Goal: Transaction & Acquisition: Purchase product/service

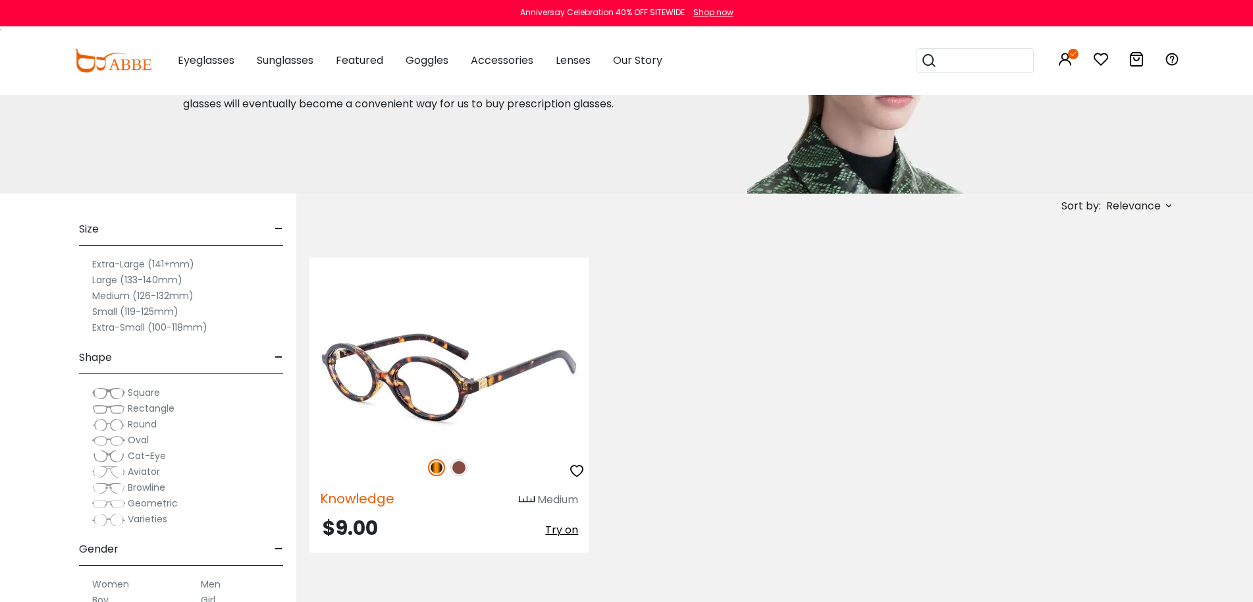
click at [387, 502] on span "Knowledge" at bounding box center [357, 498] width 74 height 18
copy span "Knowledge"
click at [477, 383] on img at bounding box center [448, 375] width 279 height 140
